Goal: Navigation & Orientation: Find specific page/section

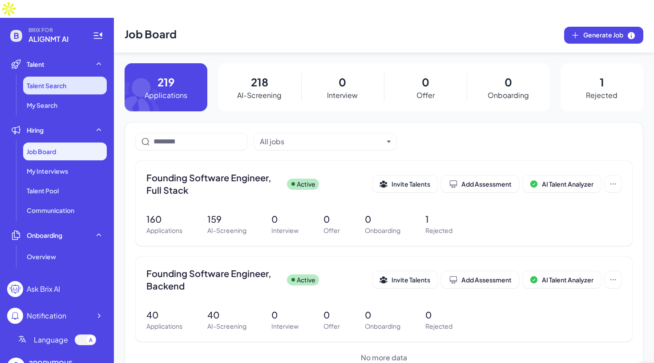
click at [57, 81] on span "Talent Search" at bounding box center [47, 85] width 40 height 9
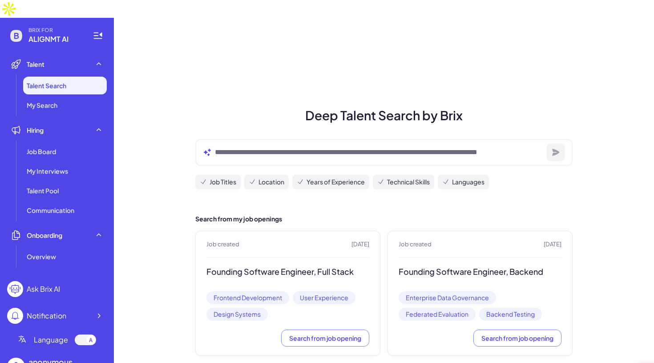
click at [266, 140] on div at bounding box center [383, 152] width 377 height 27
click at [65, 77] on li "Talent Search" at bounding box center [65, 86] width 84 height 18
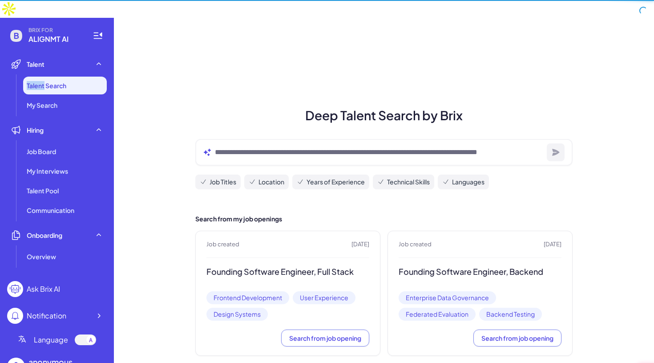
click at [65, 77] on li "Talent Search" at bounding box center [65, 86] width 84 height 18
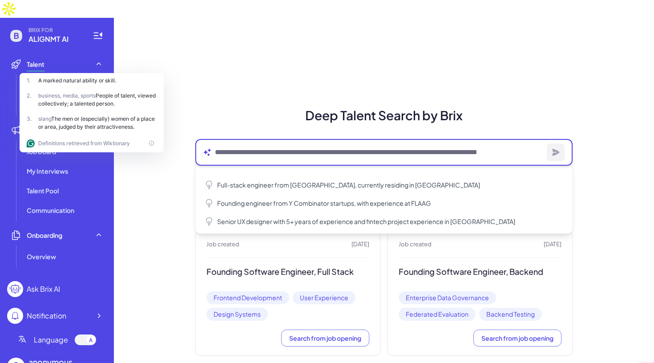
click at [248, 147] on textarea at bounding box center [379, 152] width 328 height 11
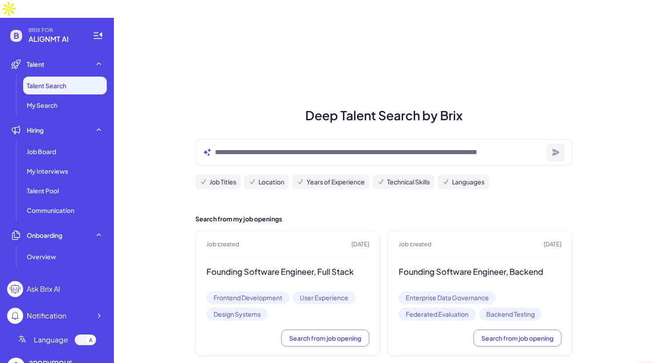
click at [212, 52] on div "Deep Talent Search by Brix Job Titles Location Years of Experience Technical Sk…" at bounding box center [384, 199] width 540 height 363
click at [65, 55] on div "Talent" at bounding box center [57, 64] width 100 height 18
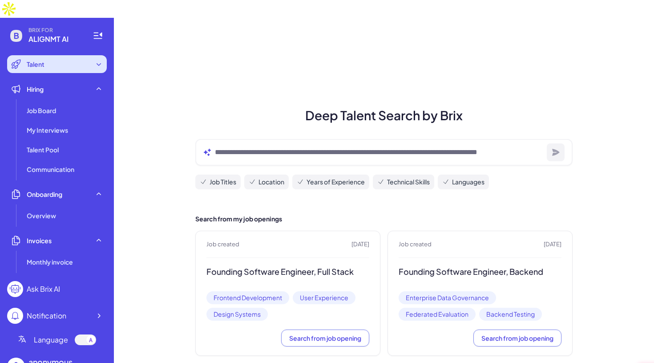
click at [65, 55] on div "Talent" at bounding box center [57, 64] width 100 height 18
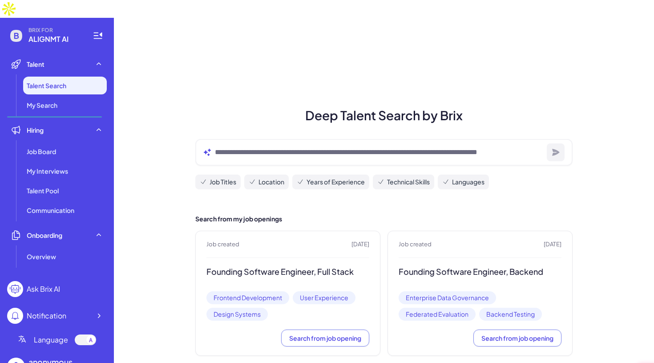
click at [64, 81] on span "Talent Search" at bounding box center [47, 85] width 40 height 9
click at [203, 80] on div "Deep Talent Search by Brix Job Titles Location Years of Experience Technical Sk…" at bounding box center [384, 199] width 540 height 363
